Goal: Task Accomplishment & Management: Use online tool/utility

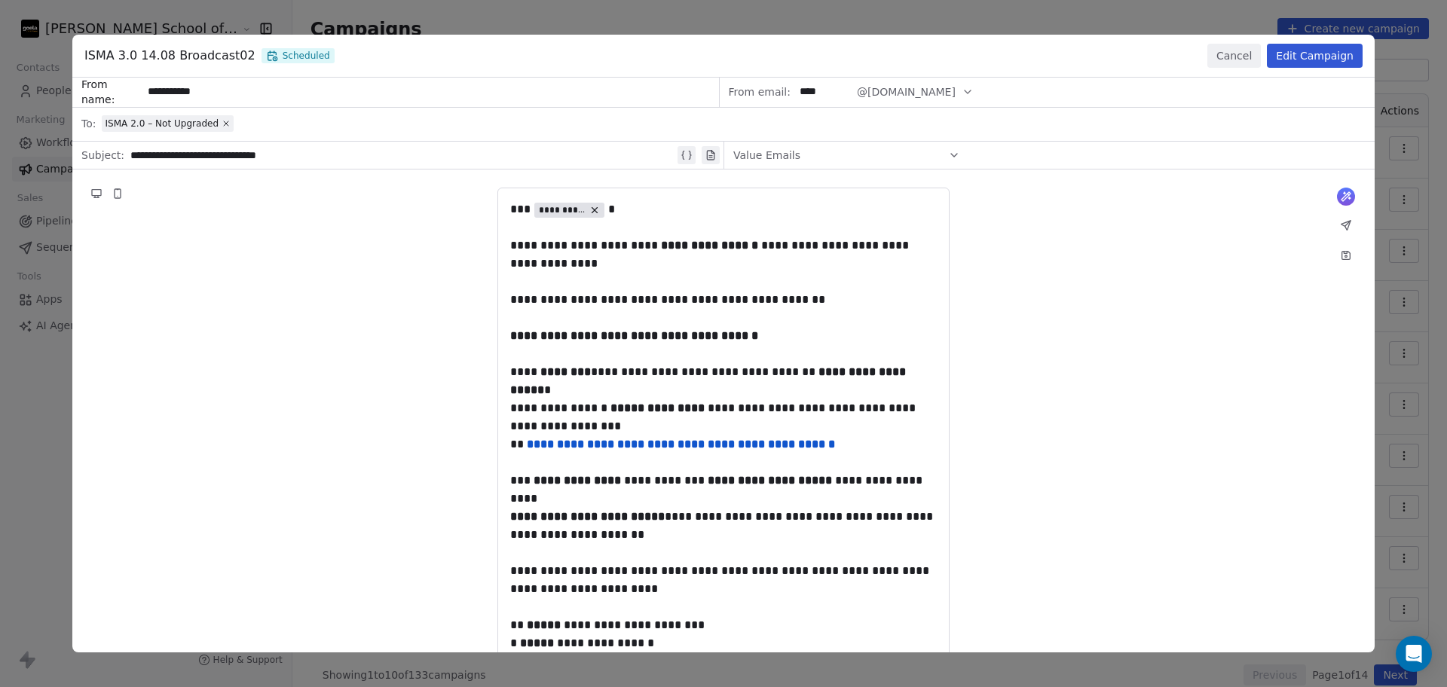
scroll to position [188, 0]
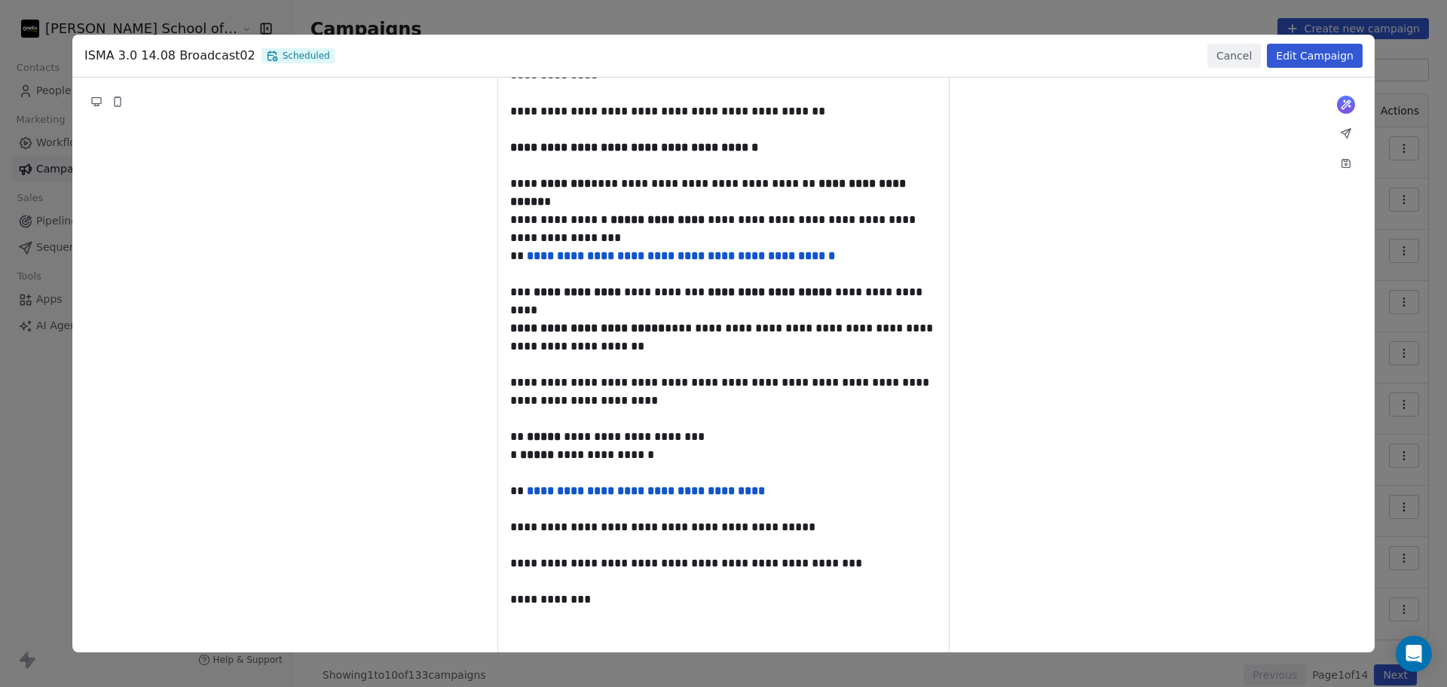
click at [1252, 48] on button "Cancel" at bounding box center [1233, 56] width 53 height 24
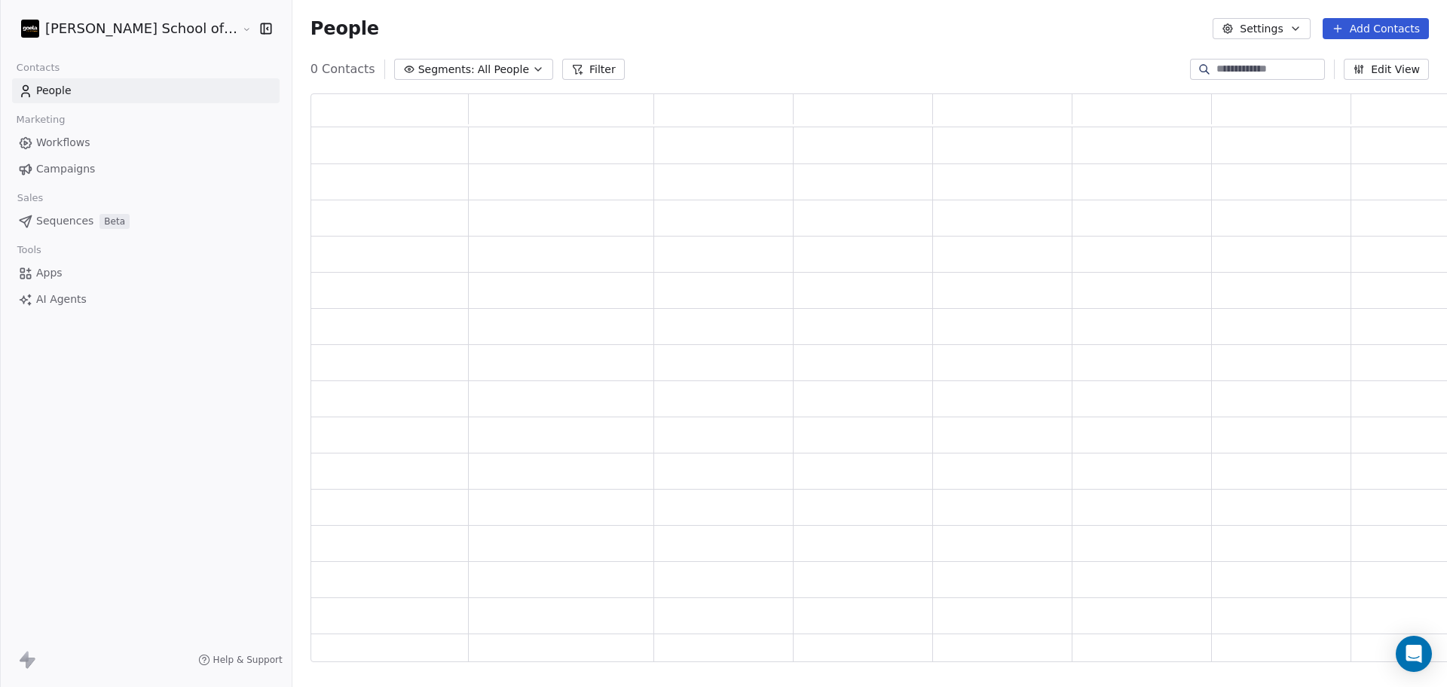
scroll to position [554, 1161]
click at [87, 164] on span "Campaigns" at bounding box center [65, 169] width 59 height 16
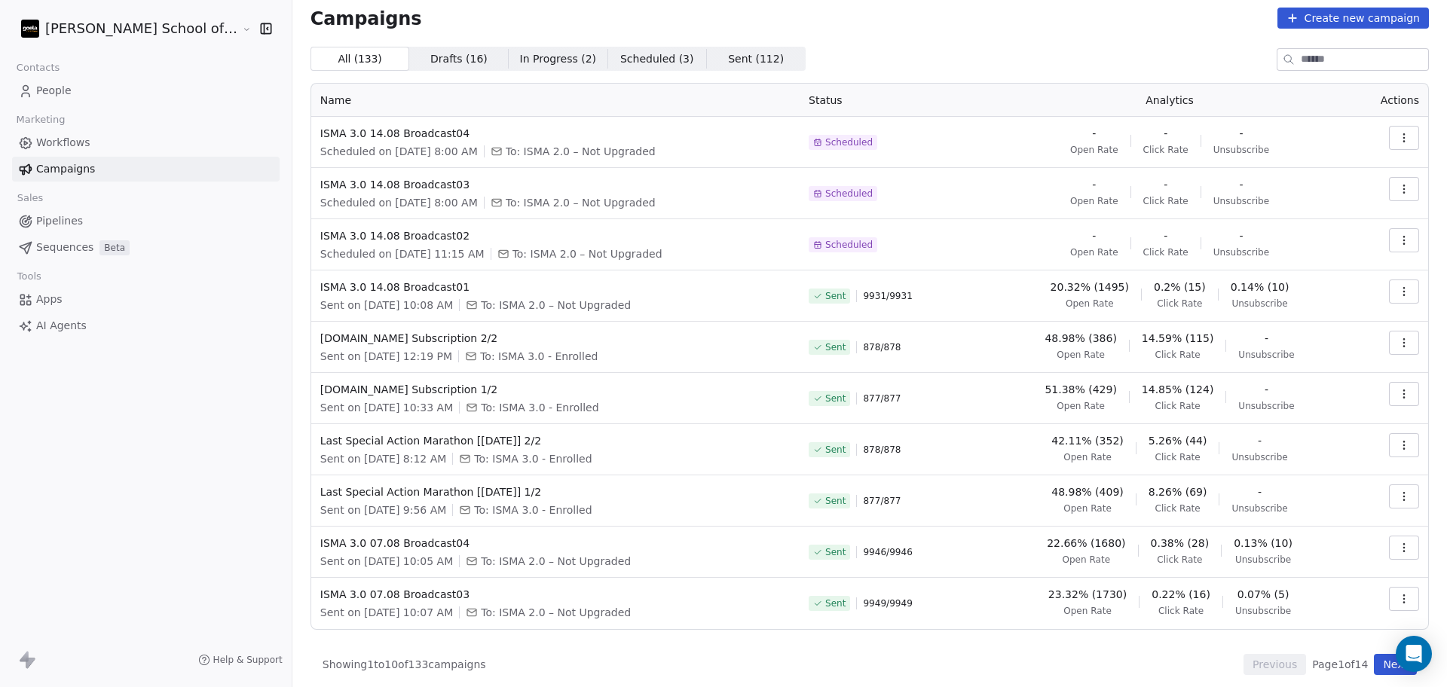
scroll to position [17, 0]
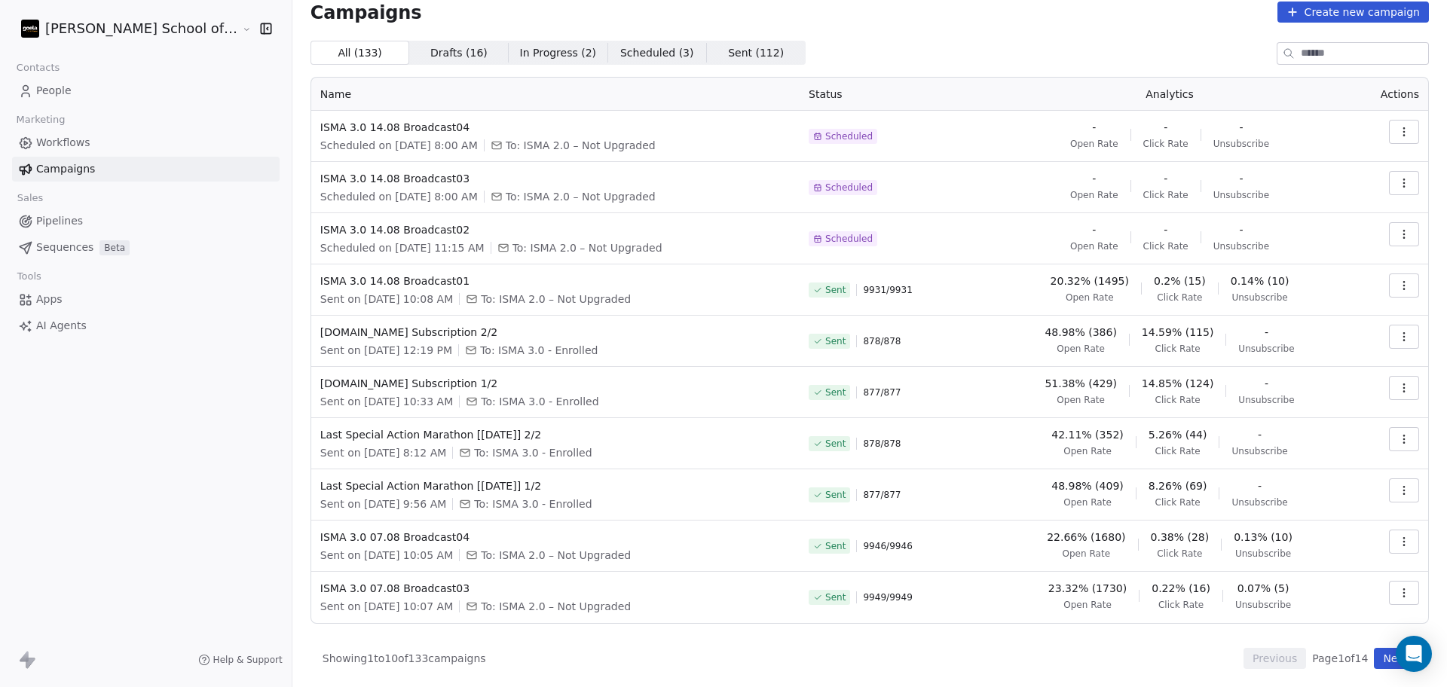
click at [1373, 654] on button "Next" at bounding box center [1394, 658] width 43 height 21
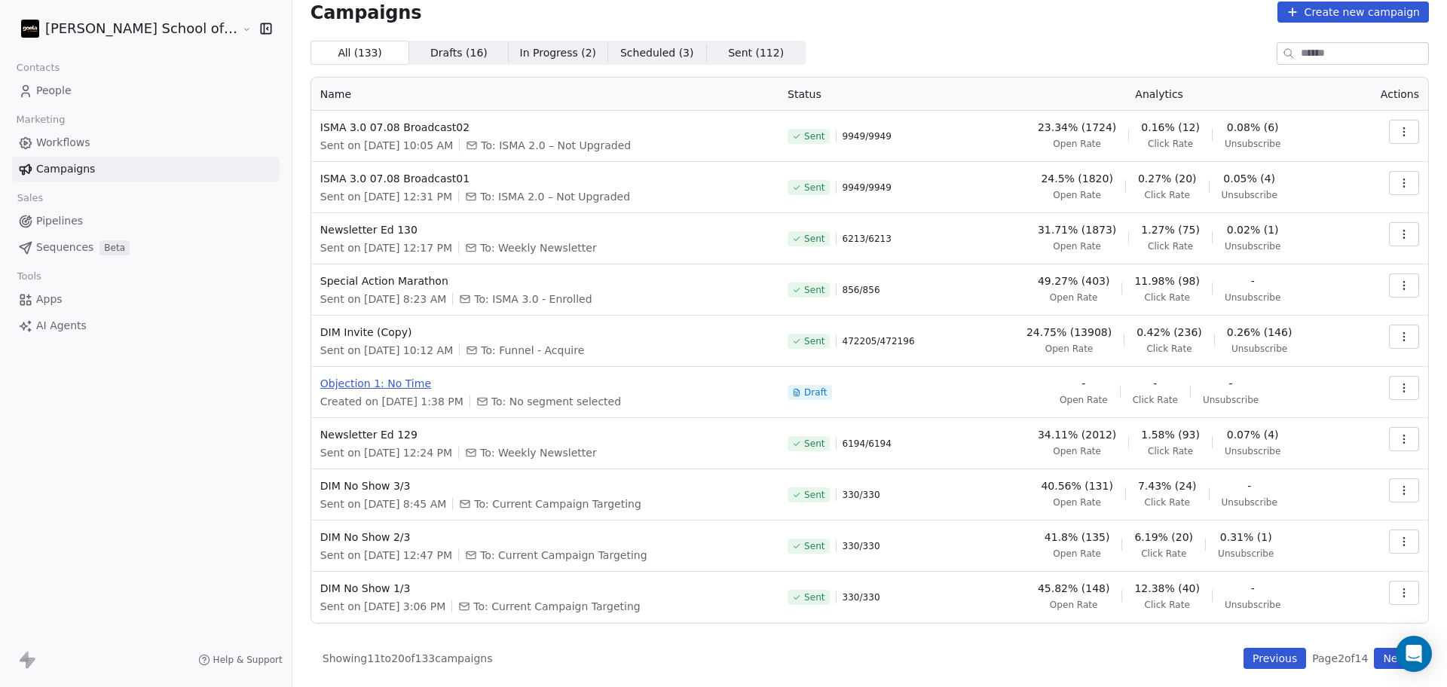
click at [361, 390] on span "Objection 1: No Time" at bounding box center [544, 383] width 449 height 15
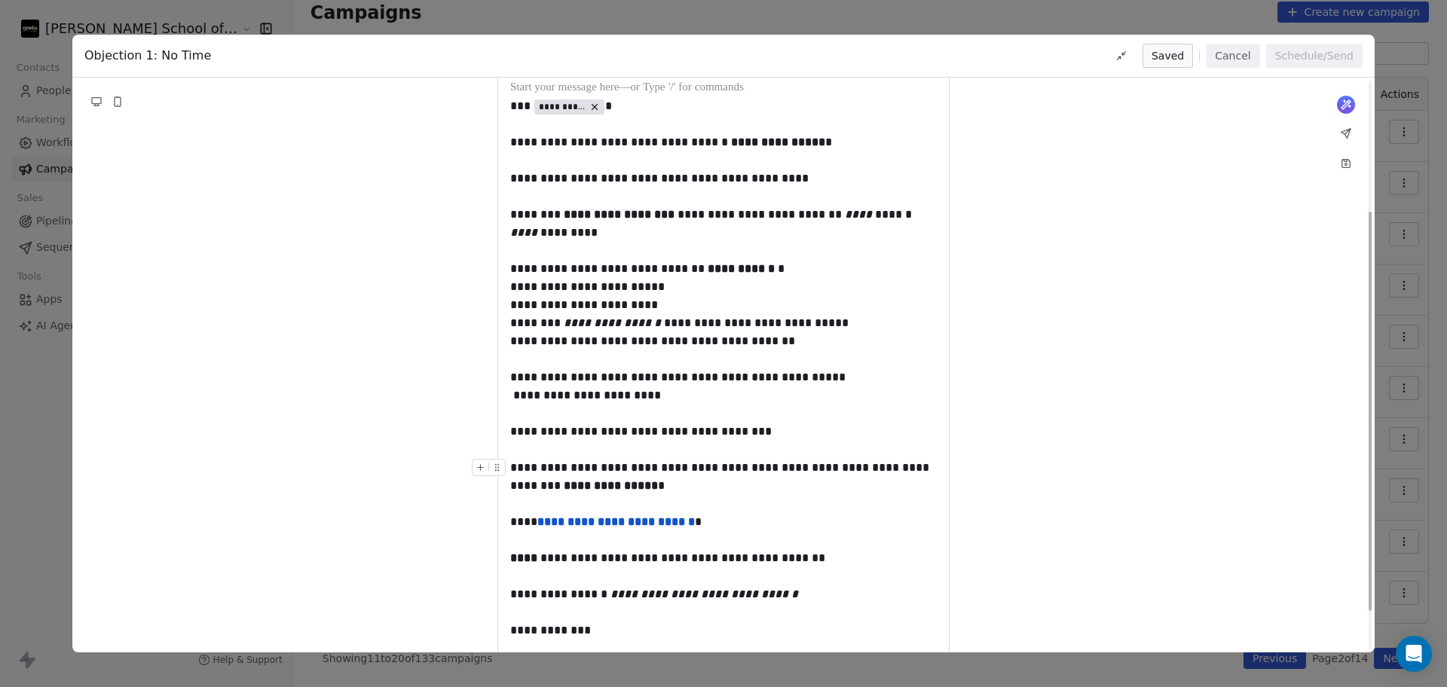
scroll to position [0, 0]
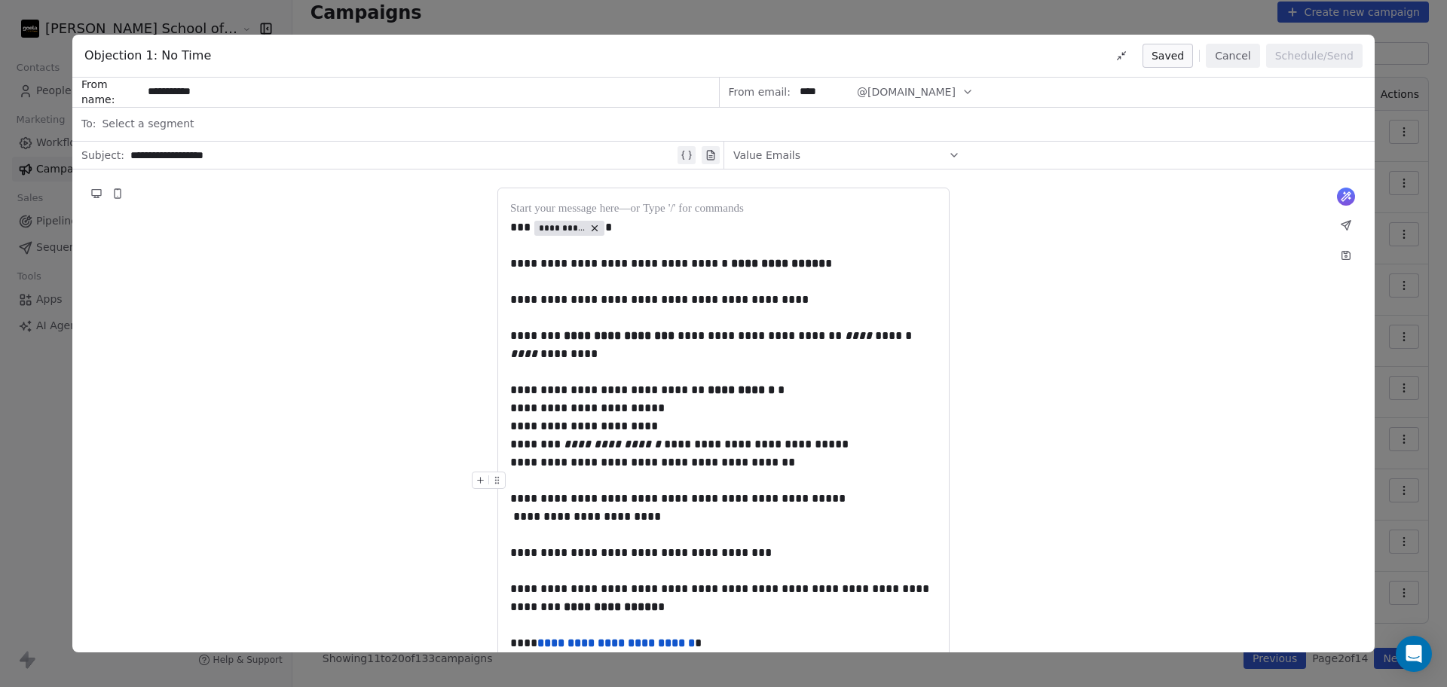
click at [1159, 427] on div "**********" at bounding box center [723, 543] width 1302 height 746
click at [1231, 66] on button "Cancel" at bounding box center [1231, 56] width 53 height 24
